Goal: Information Seeking & Learning: Learn about a topic

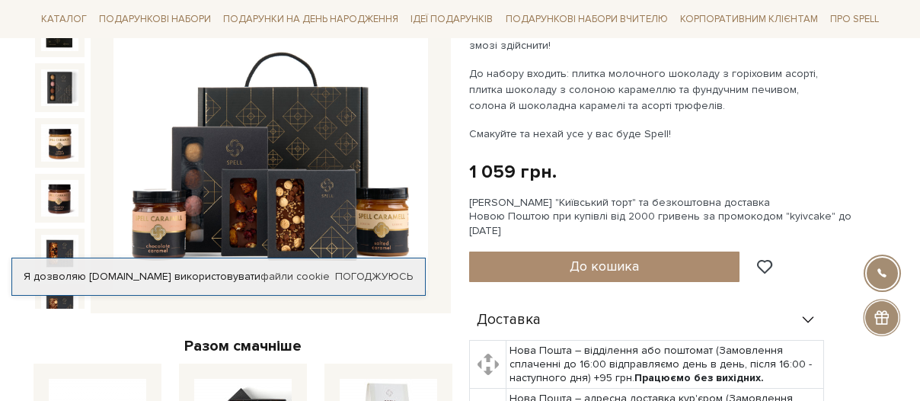
scroll to position [268, 0]
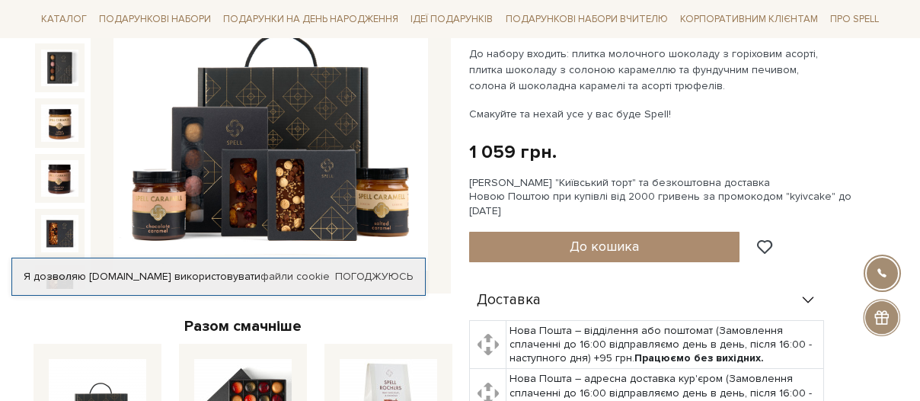
click at [335, 143] on img at bounding box center [271, 113] width 315 height 315
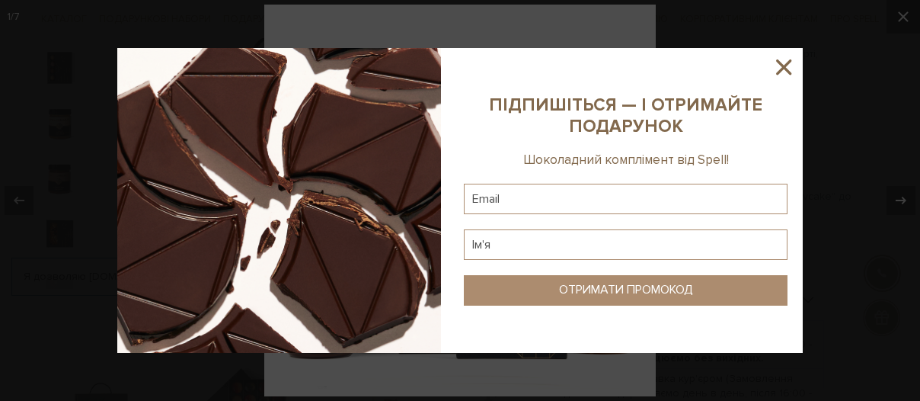
click at [786, 67] on icon at bounding box center [784, 67] width 26 height 26
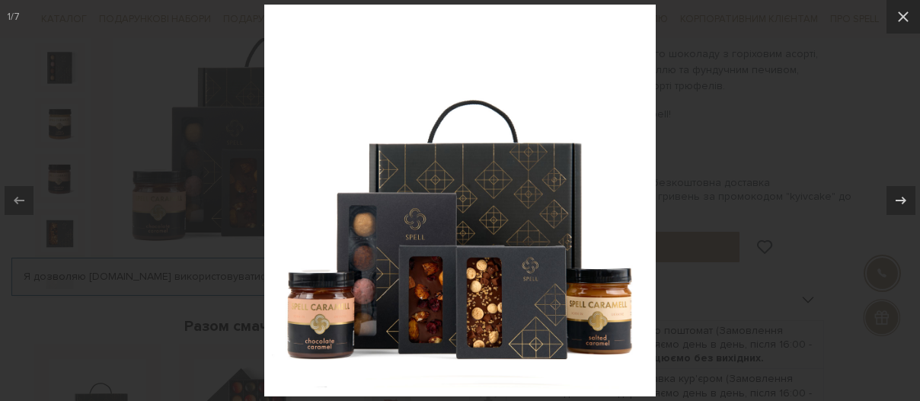
click at [732, 145] on div at bounding box center [460, 200] width 920 height 401
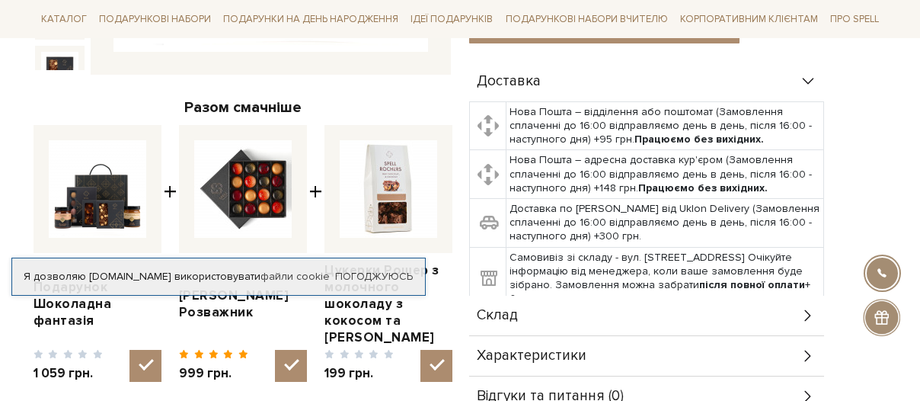
scroll to position [499, 0]
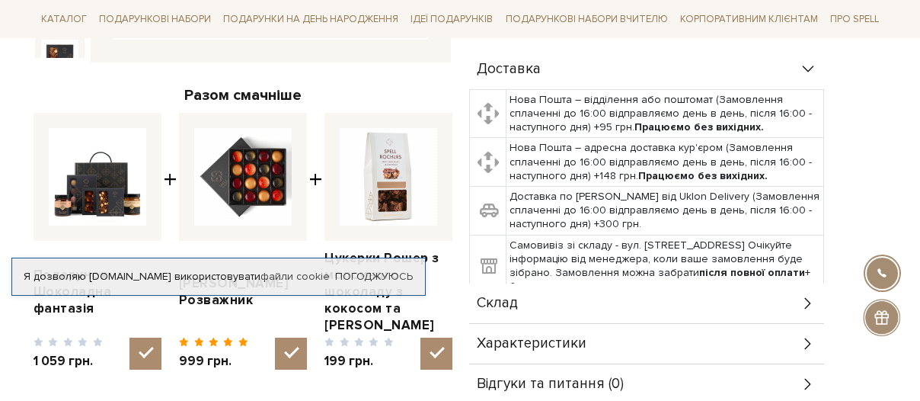
click at [265, 169] on img at bounding box center [243, 177] width 98 height 98
click at [275, 337] on input "checkbox" at bounding box center [291, 353] width 32 height 32
click at [212, 181] on img at bounding box center [243, 177] width 98 height 98
click at [275, 337] on input "checkbox" at bounding box center [291, 353] width 32 height 32
checkbox input "true"
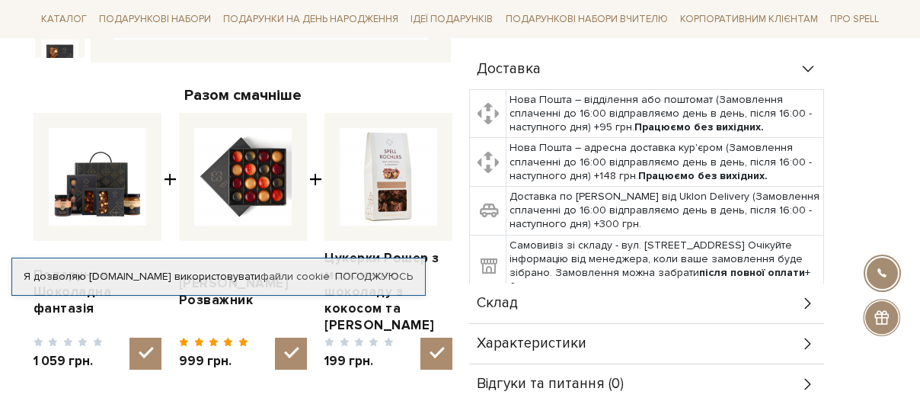
click at [120, 187] on img at bounding box center [98, 177] width 98 height 98
click at [130, 337] on input "checkbox" at bounding box center [146, 353] width 32 height 32
checkbox input "false"
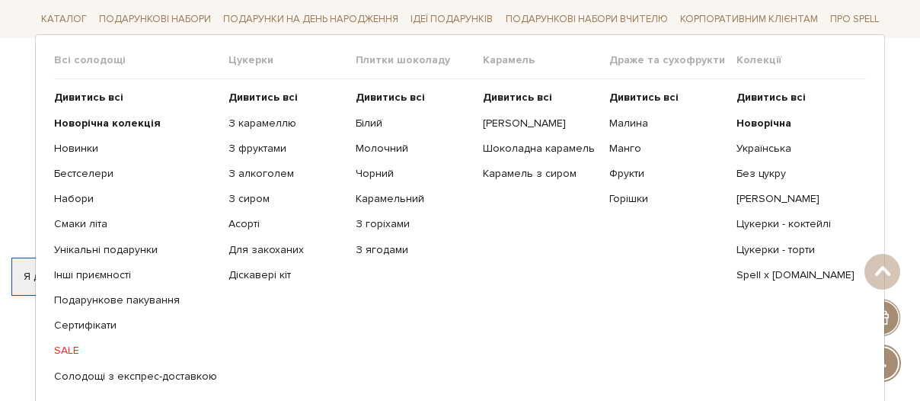
scroll to position [130, 0]
click at [257, 94] on b "Дивитись всі" at bounding box center [263, 97] width 69 height 13
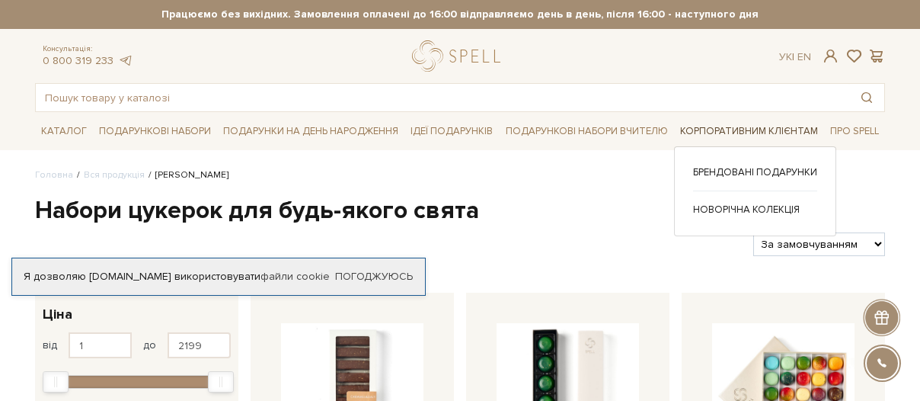
click at [767, 126] on link "Корпоративним клієнтам" at bounding box center [749, 132] width 150 height 24
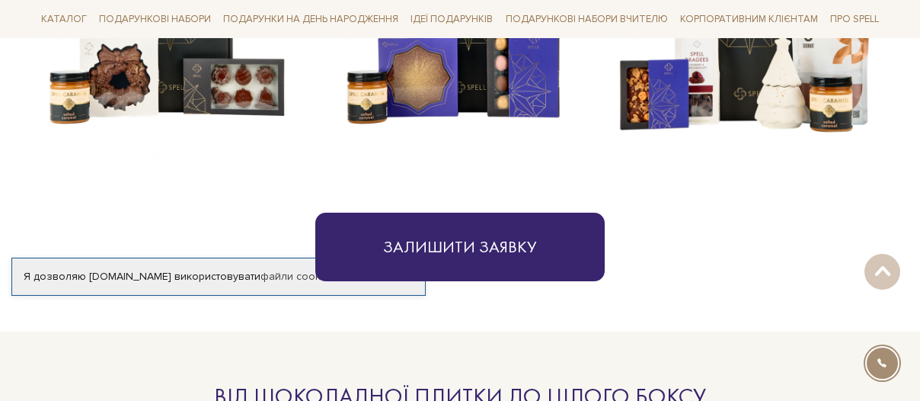
scroll to position [789, 0]
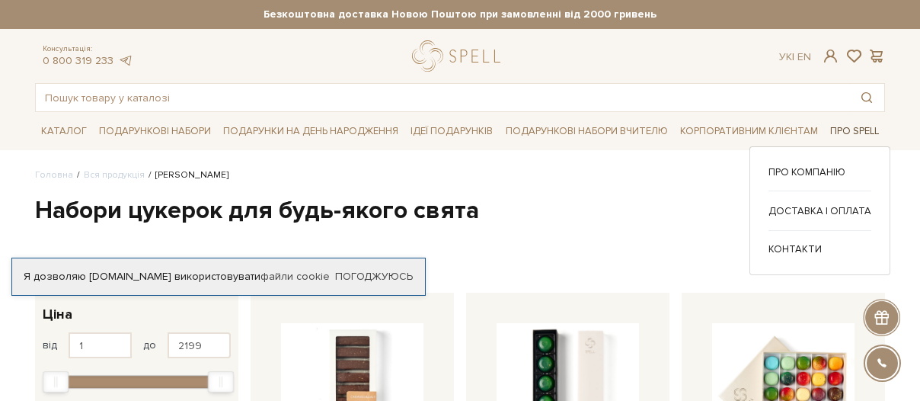
click at [843, 129] on link "Про Spell" at bounding box center [854, 132] width 61 height 24
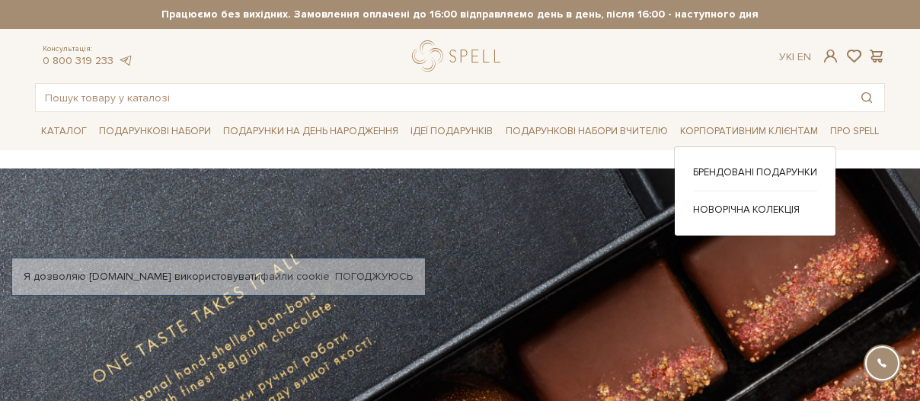
click at [740, 123] on link "Корпоративним клієнтам" at bounding box center [749, 132] width 150 height 24
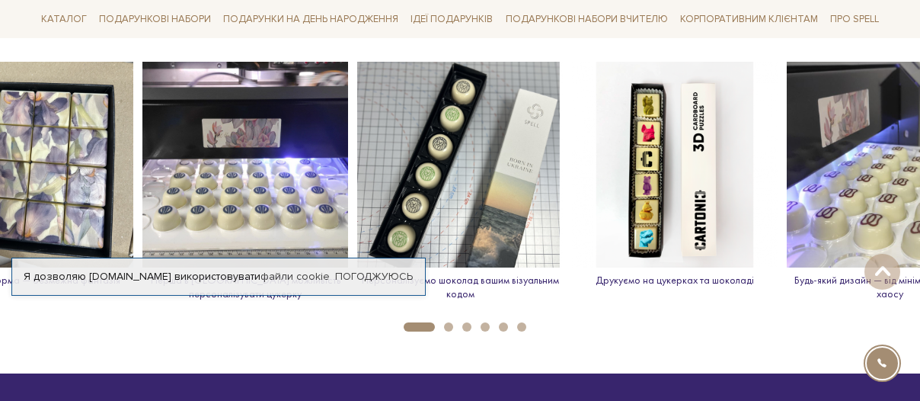
scroll to position [2155, 0]
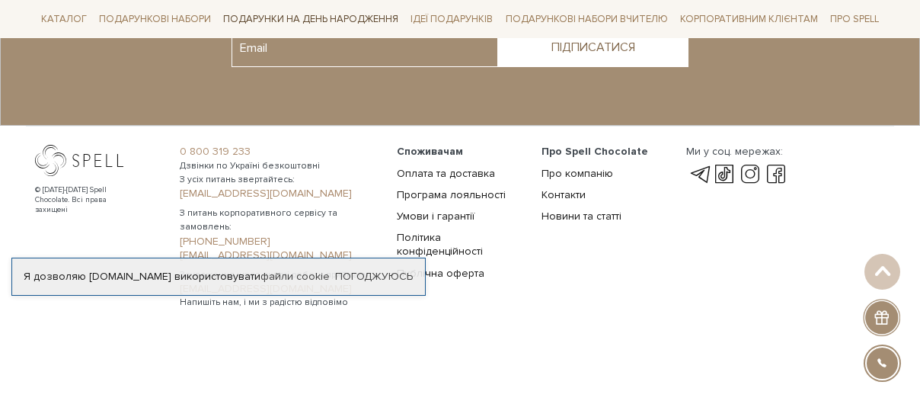
scroll to position [1182, 0]
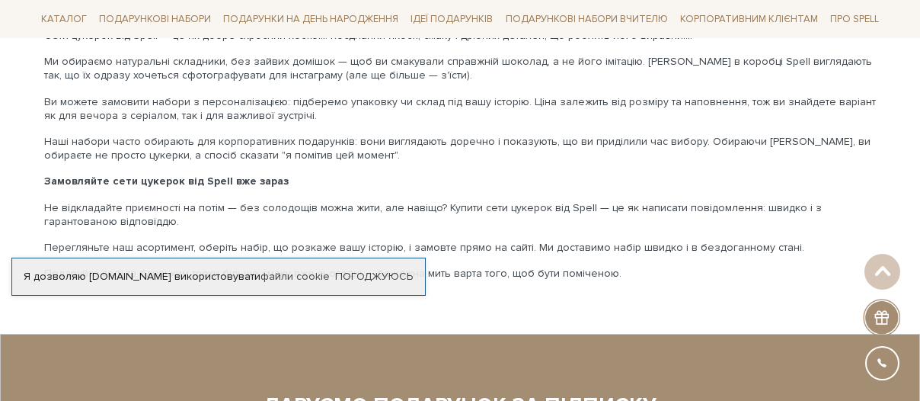
scroll to position [3421, 0]
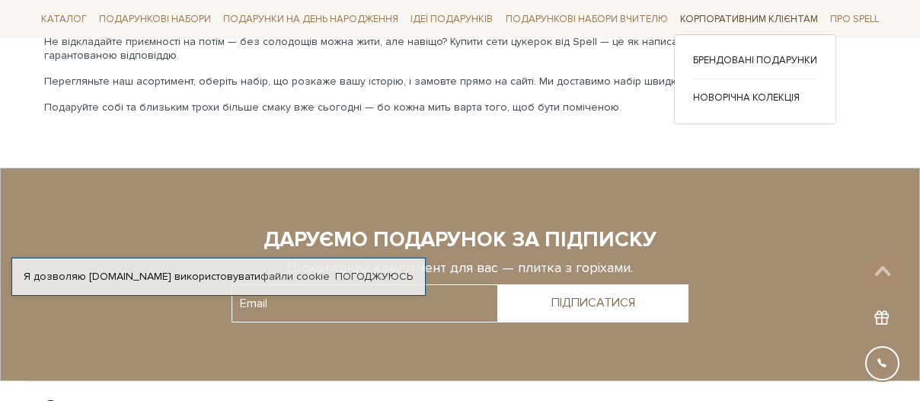
click at [799, 15] on link "Корпоративним клієнтам" at bounding box center [749, 20] width 150 height 24
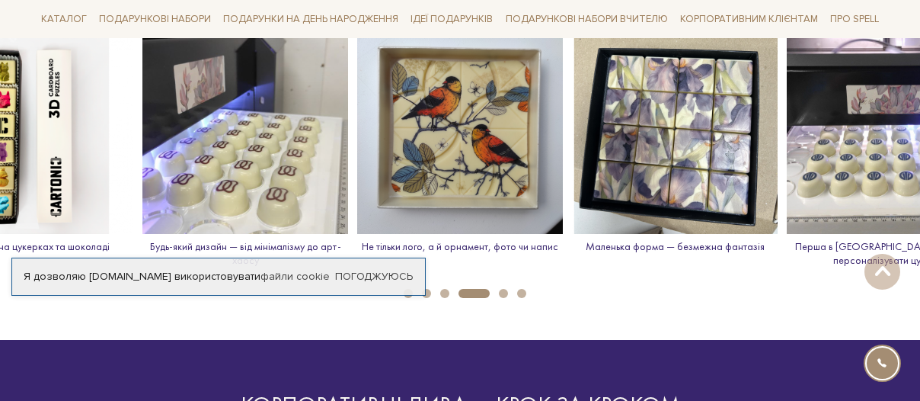
scroll to position [2191, 0]
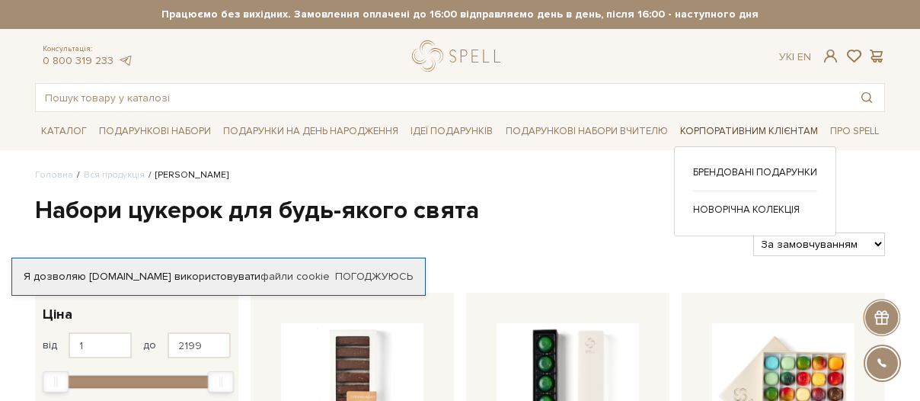
click at [774, 133] on link "Корпоративним клієнтам" at bounding box center [749, 132] width 150 height 24
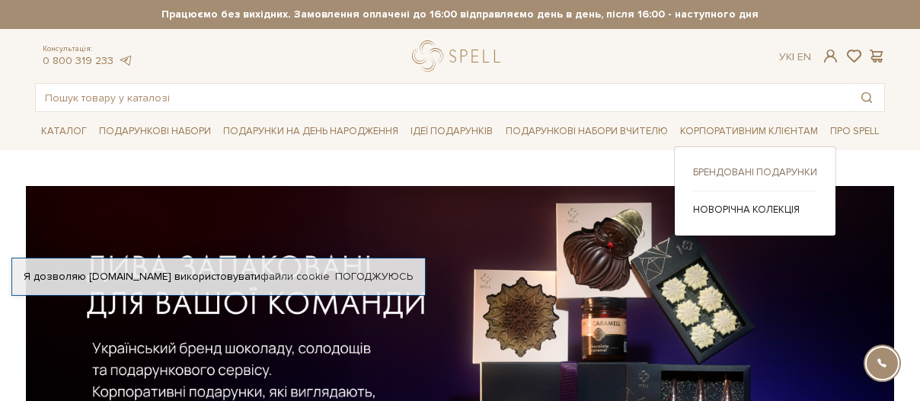
click at [752, 171] on link "Брендовані подарунки" at bounding box center [755, 172] width 124 height 14
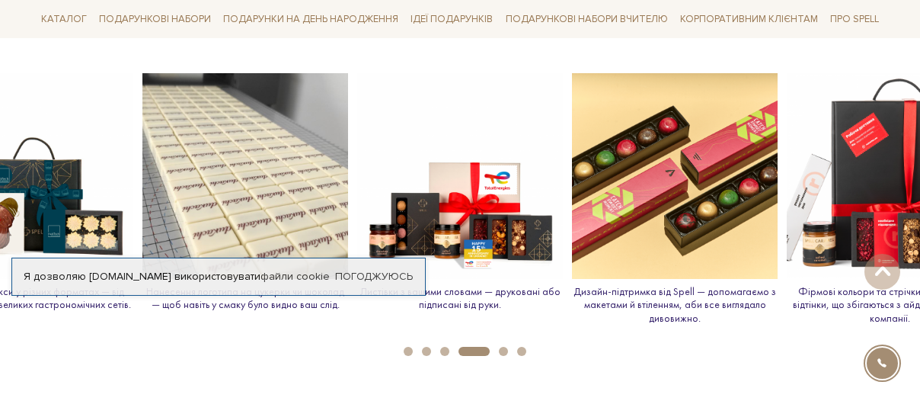
scroll to position [1725, 0]
